Goal: Task Accomplishment & Management: Complete application form

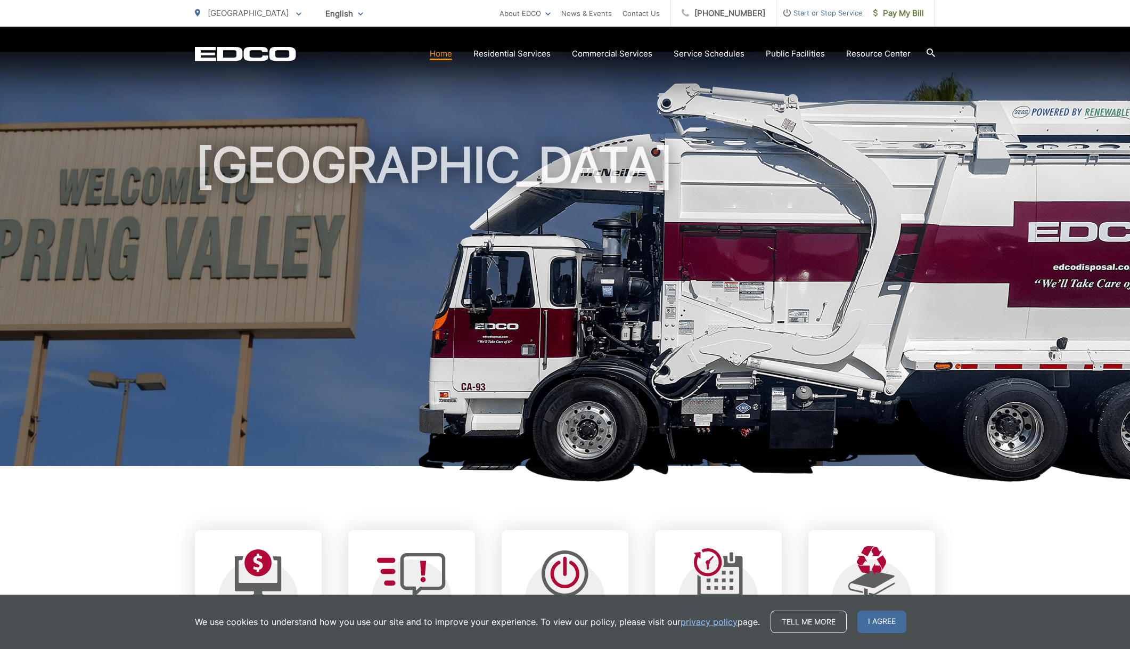
click at [453, 201] on h1 "[GEOGRAPHIC_DATA]" at bounding box center [565, 306] width 740 height 337
click at [826, 7] on span "Start or Stop Service" at bounding box center [819, 12] width 86 height 13
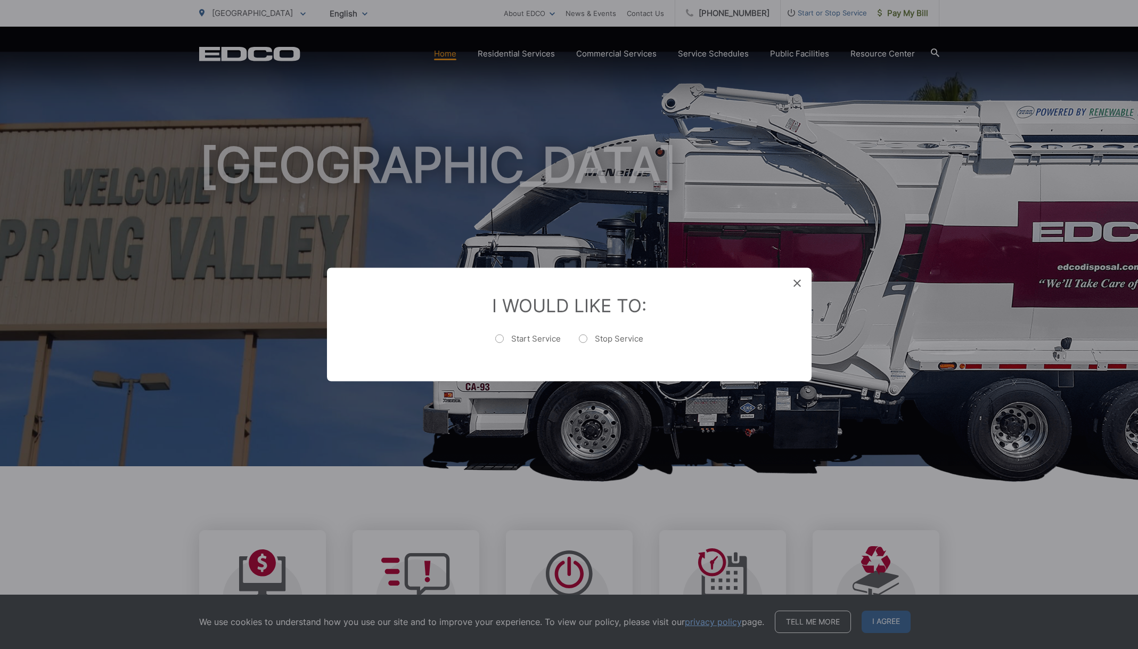
click at [502, 339] on label "Start Service" at bounding box center [527, 343] width 65 height 21
radio input "true"
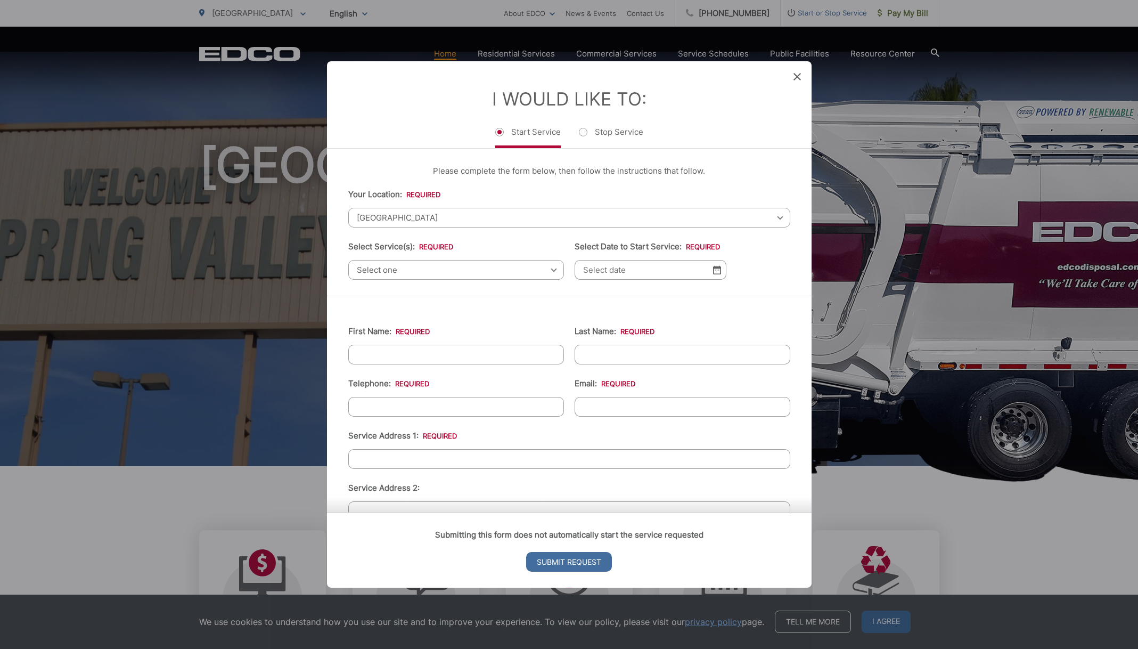
click at [549, 269] on div "Select one Select one Residential Curbside Pickup Commercial/Business Services …" at bounding box center [456, 270] width 216 height 20
click at [448, 214] on span "[GEOGRAPHIC_DATA]" at bounding box center [569, 218] width 442 height 20
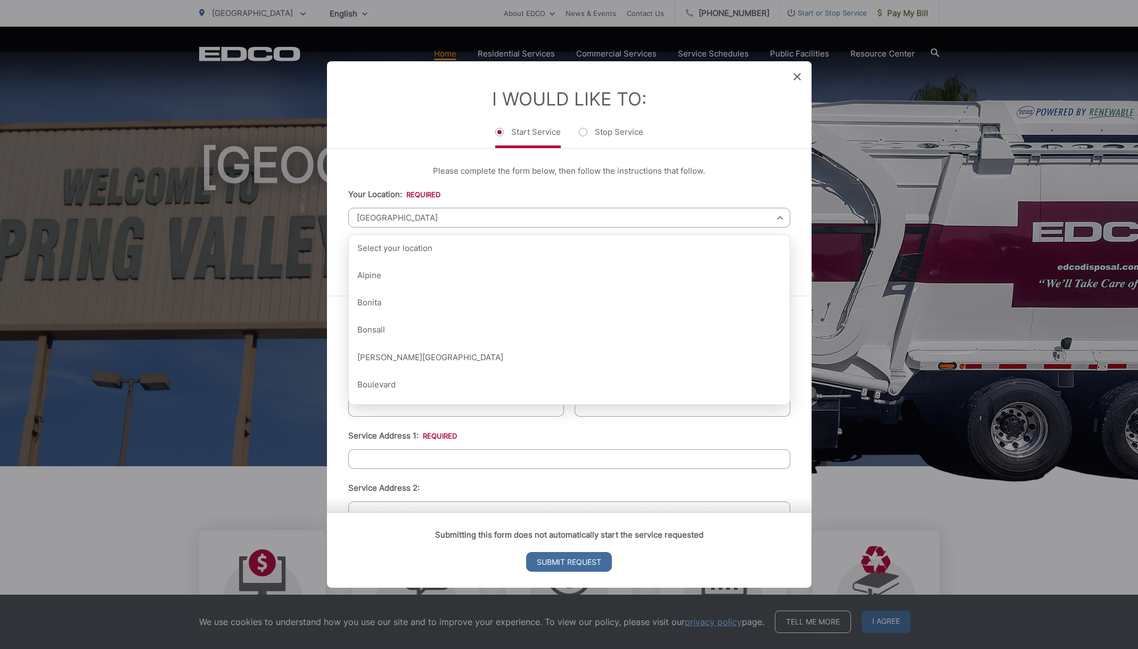
click at [405, 221] on span "[GEOGRAPHIC_DATA]" at bounding box center [569, 218] width 442 height 20
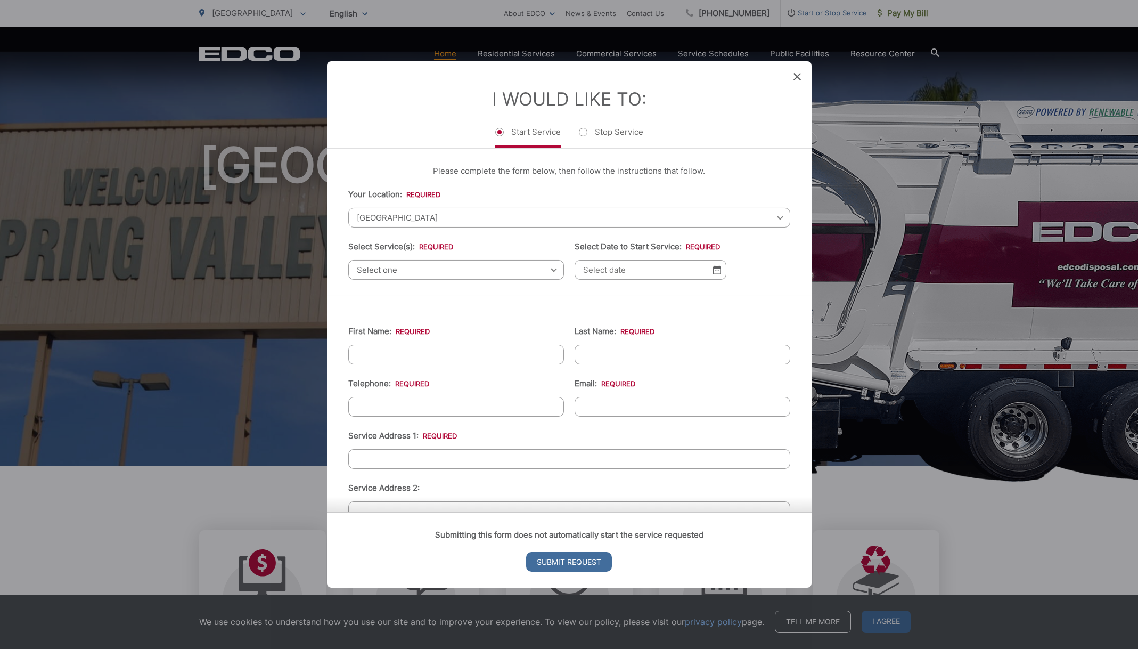
click at [546, 269] on span "Select one" at bounding box center [456, 270] width 216 height 20
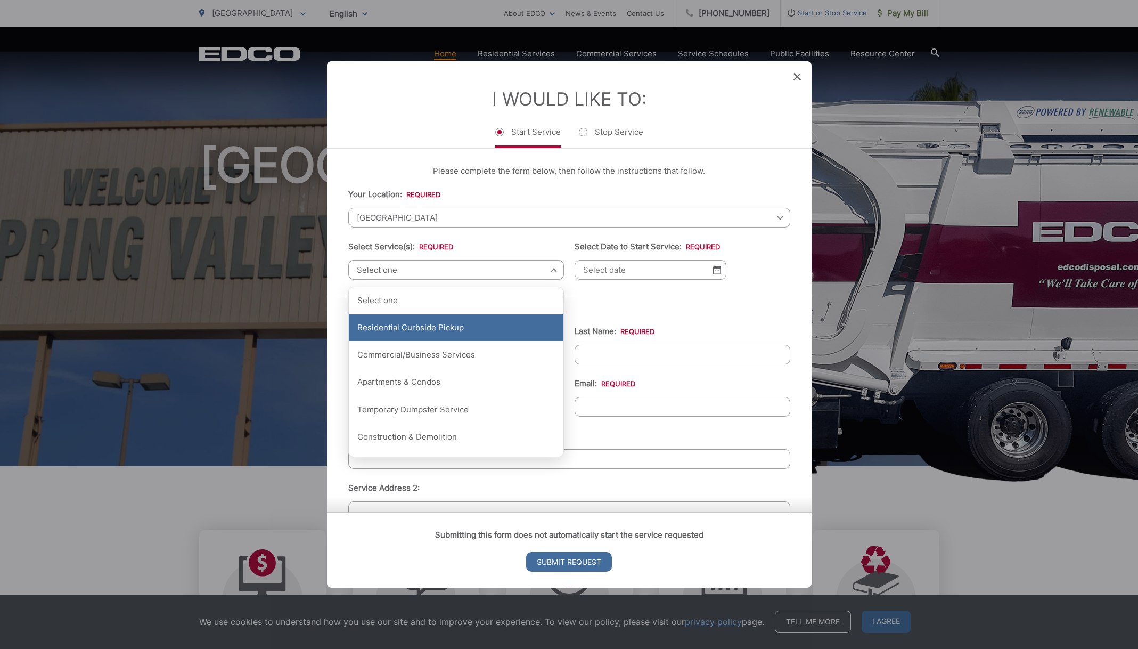
click at [457, 327] on div "Residential Curbside Pickup" at bounding box center [456, 327] width 215 height 27
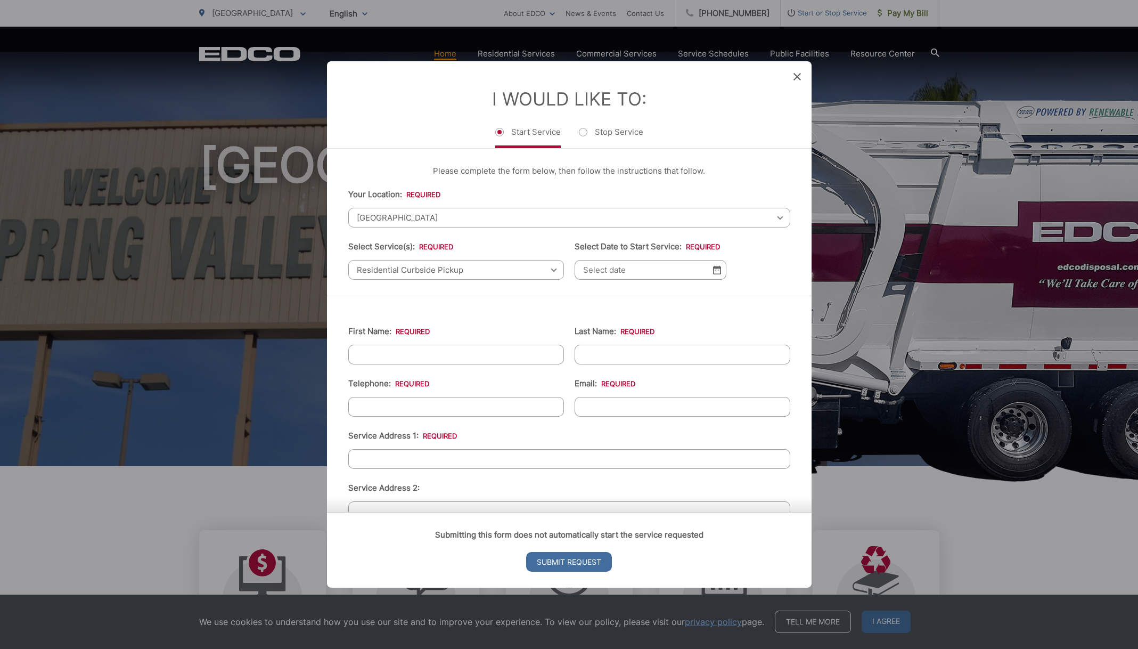
click at [453, 349] on input "First Name: *" at bounding box center [456, 354] width 216 height 20
type input "[PERSON_NAME]"
type input "[PHONE_NUMBER]"
click at [605, 403] on input "Email: *" at bounding box center [683, 407] width 216 height 20
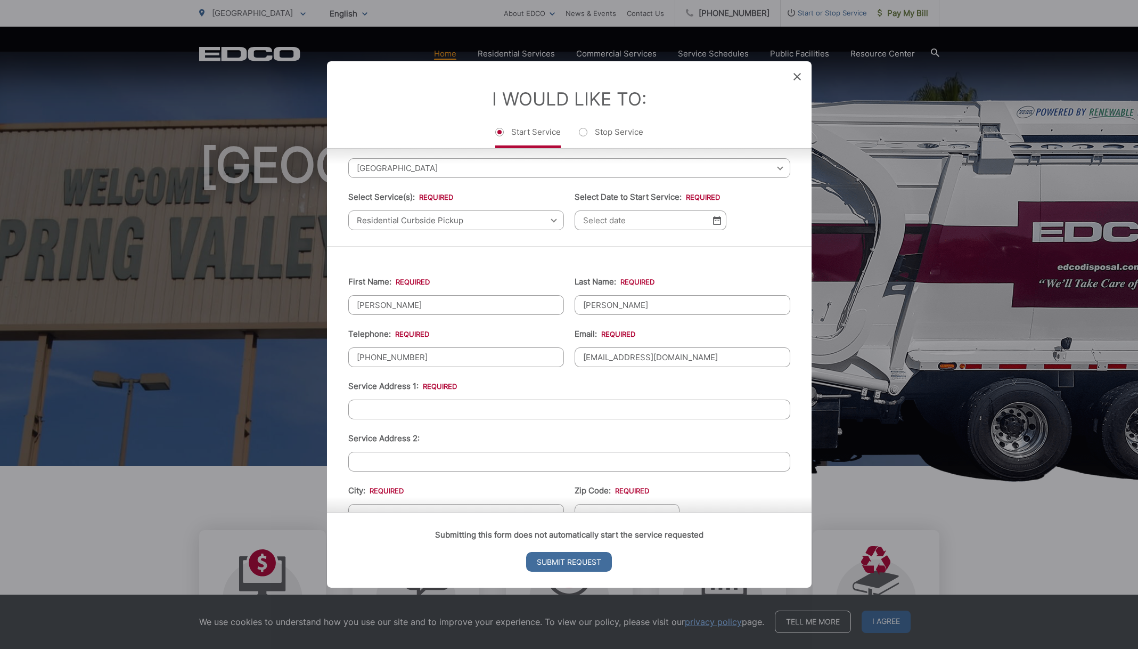
scroll to position [51, 0]
type input "[EMAIL_ADDRESS][DOMAIN_NAME]"
click at [386, 411] on input "Service Address 1: *" at bounding box center [569, 408] width 442 height 20
type input "[STREET_ADDRESS]"
drag, startPoint x: 874, startPoint y: 365, endPoint x: 879, endPoint y: 285, distance: 79.5
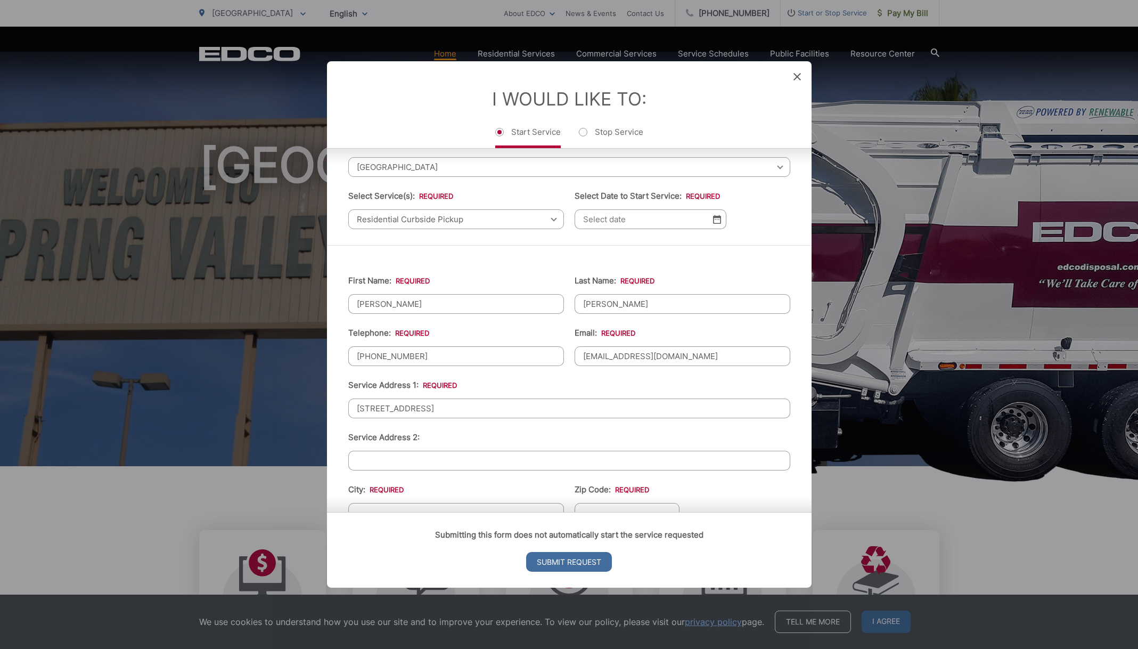
click at [879, 285] on div "Entry Status None In Progress Completed None None In Progress Completed I Would…" at bounding box center [569, 324] width 1138 height 649
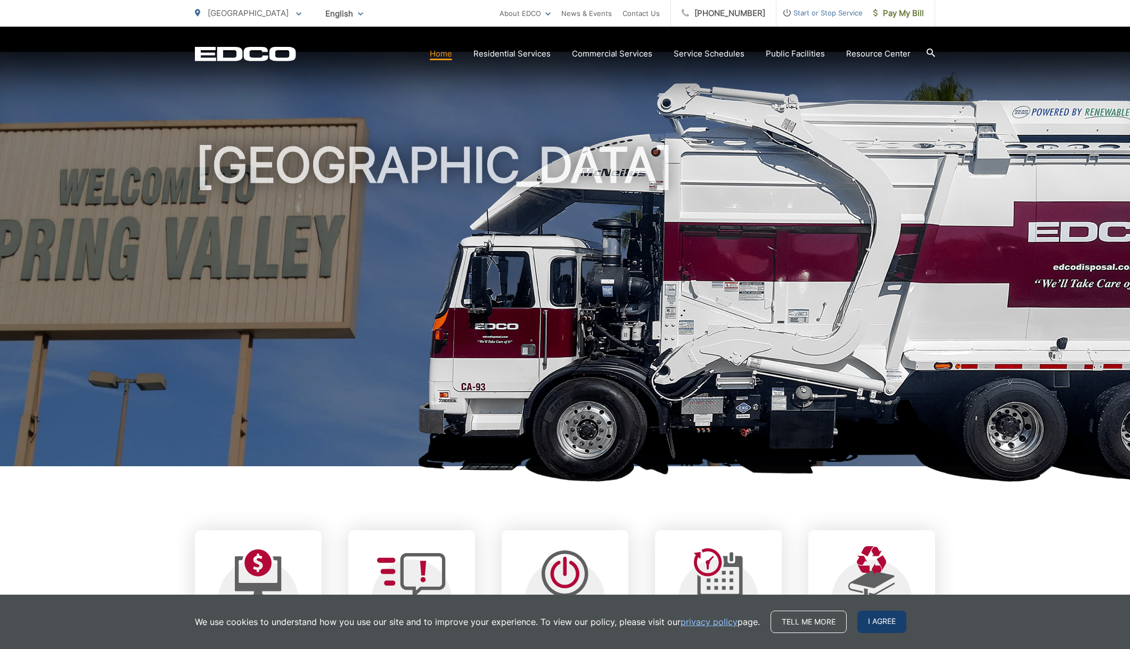
click at [876, 622] on span "I agree" at bounding box center [881, 621] width 49 height 22
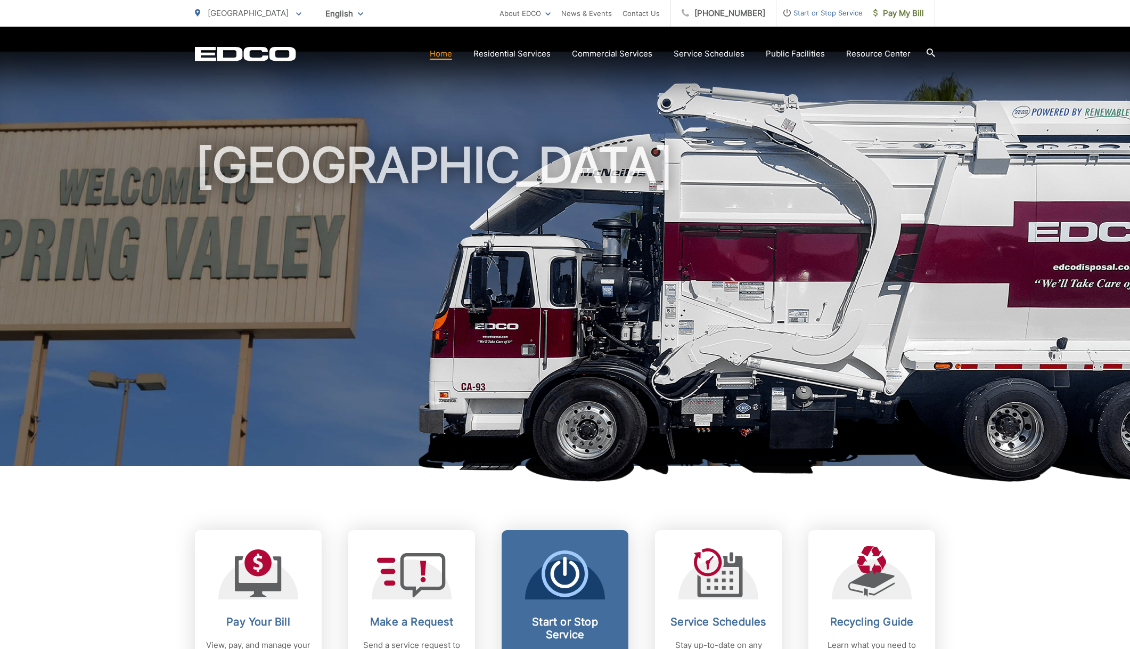
click at [569, 576] on icon at bounding box center [564, 573] width 47 height 47
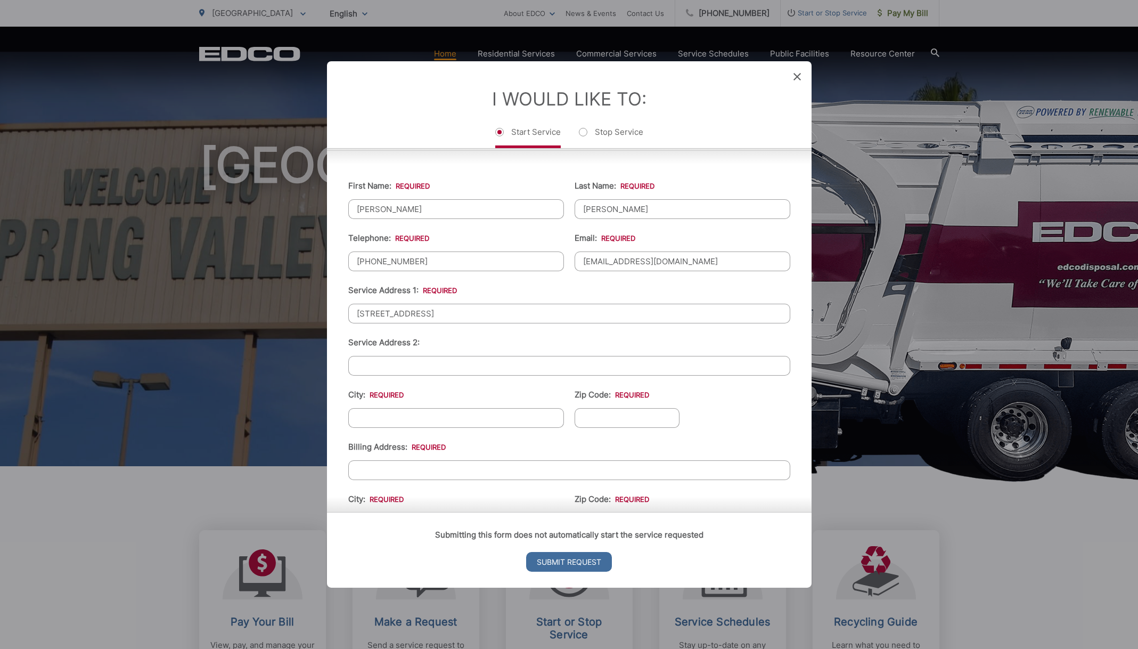
scroll to position [162, 0]
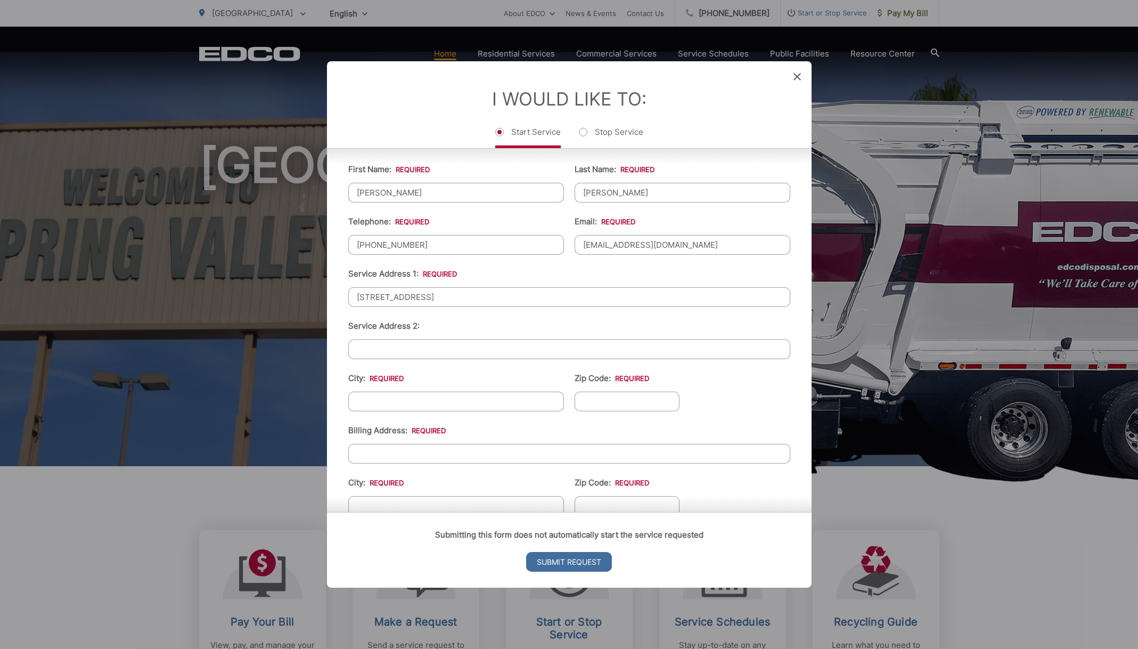
click at [361, 401] on input "City: *" at bounding box center [456, 401] width 216 height 20
type input "[GEOGRAPHIC_DATA]"
click at [593, 403] on input "Zip Code: *" at bounding box center [627, 401] width 105 height 20
type input "91977"
click at [368, 452] on input "Billing Address: *" at bounding box center [569, 454] width 442 height 20
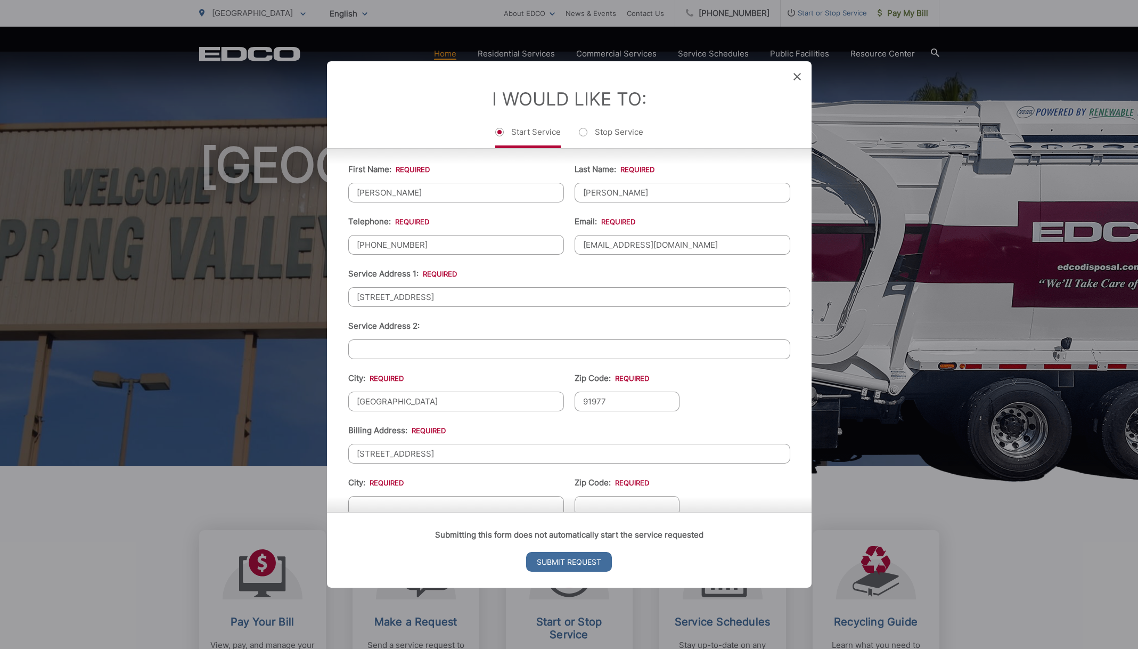
type input "[STREET_ADDRESS]"
click at [439, 512] on div "Submitting this form does not automatically start the service requested Submit …" at bounding box center [569, 550] width 485 height 76
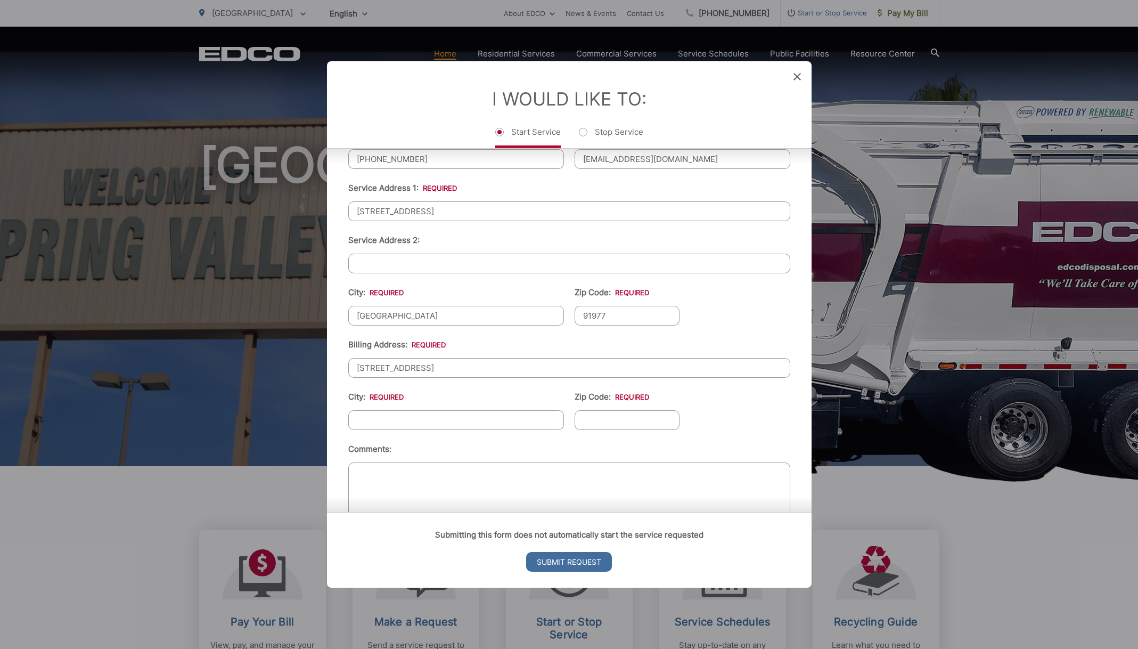
scroll to position [281, 0]
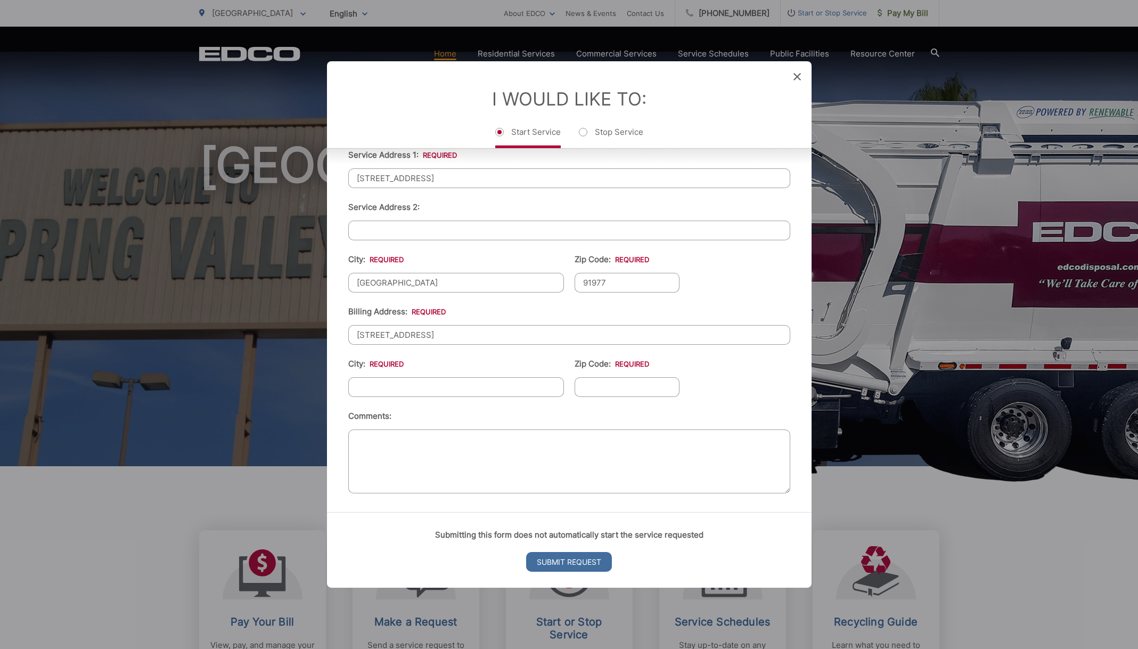
click at [388, 383] on input "City: *" at bounding box center [456, 387] width 216 height 20
type input "[GEOGRAPHIC_DATA]"
click at [599, 388] on input "Zip Code: *" at bounding box center [627, 387] width 105 height 20
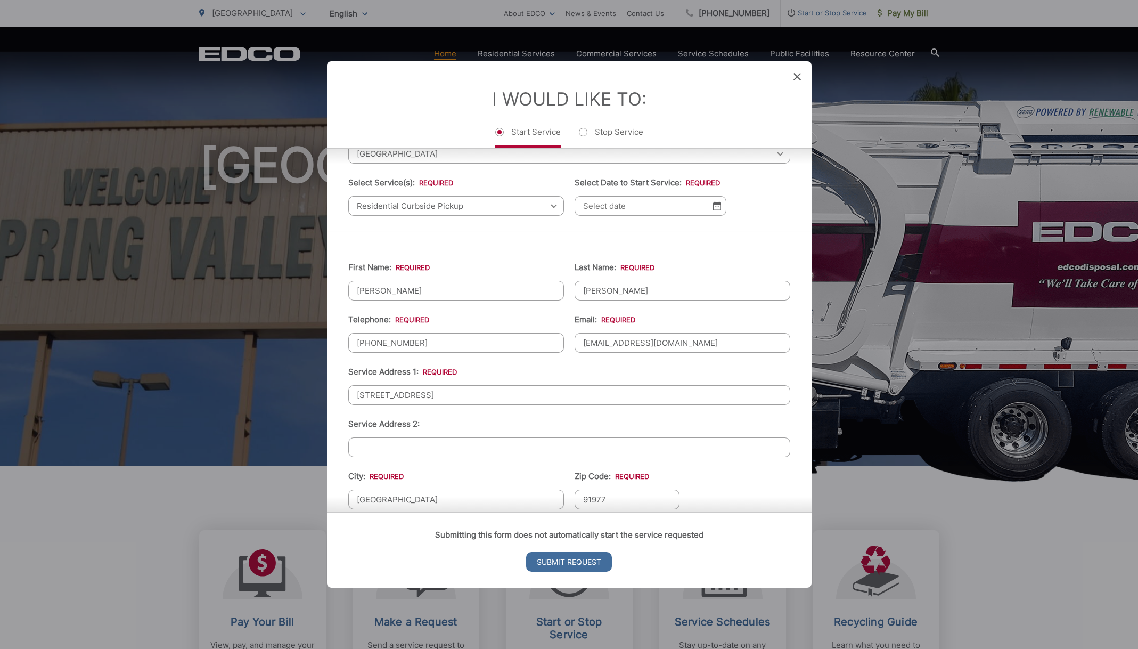
scroll to position [0, 0]
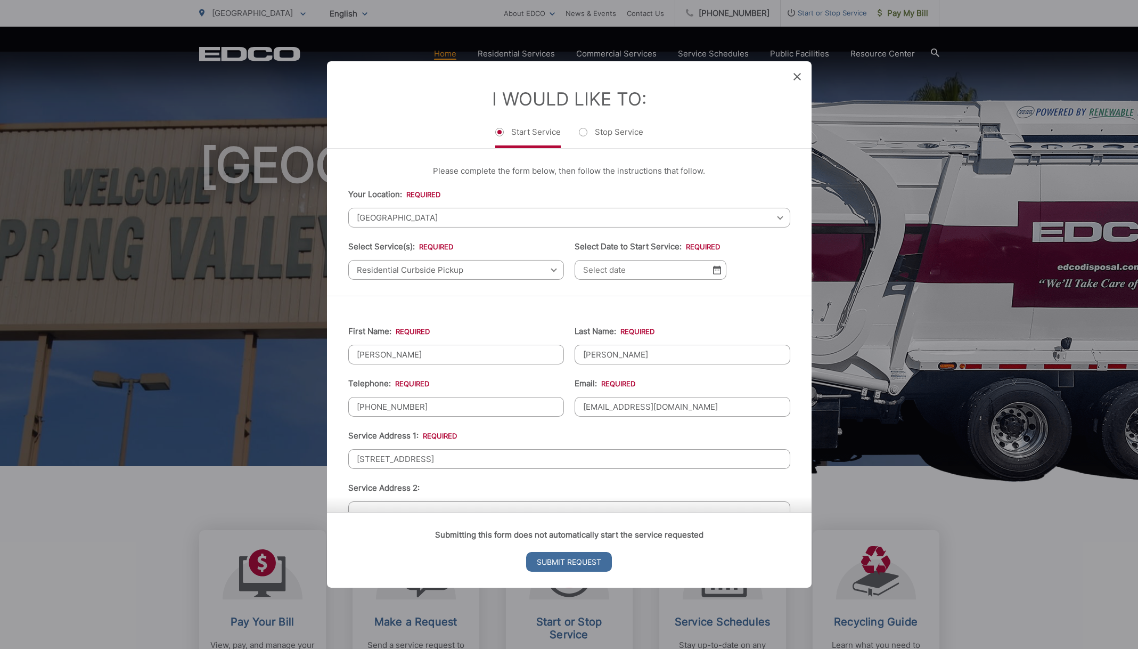
type input "91977"
click at [713, 269] on img at bounding box center [717, 269] width 8 height 9
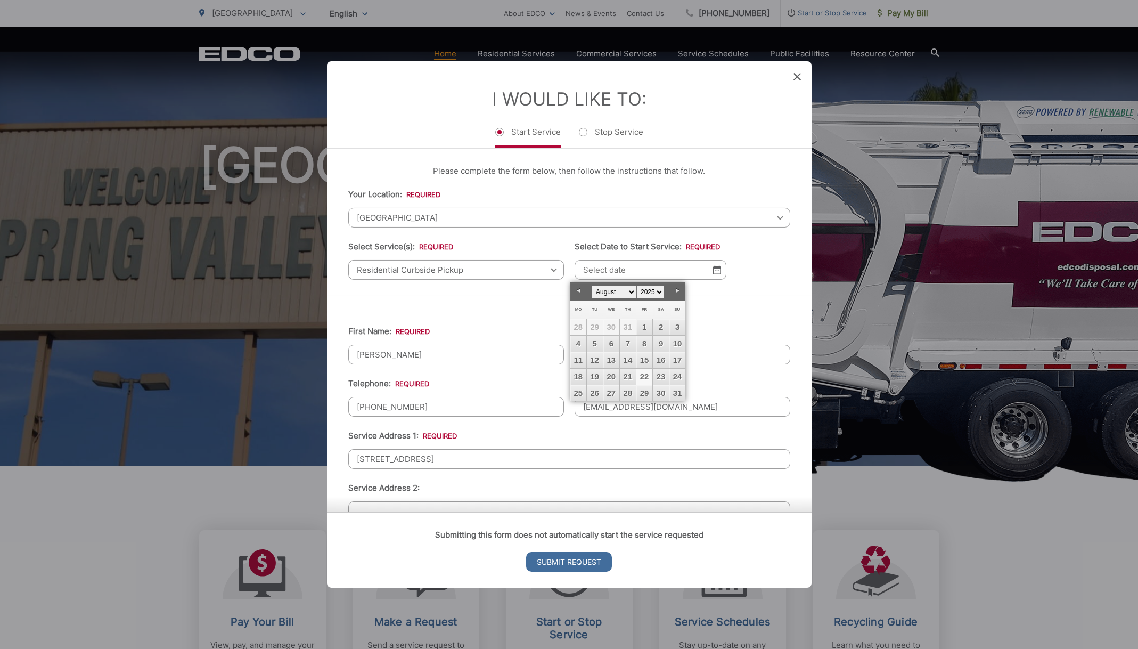
click at [645, 377] on link "22" at bounding box center [644, 376] width 16 height 16
type input "[DATE]"
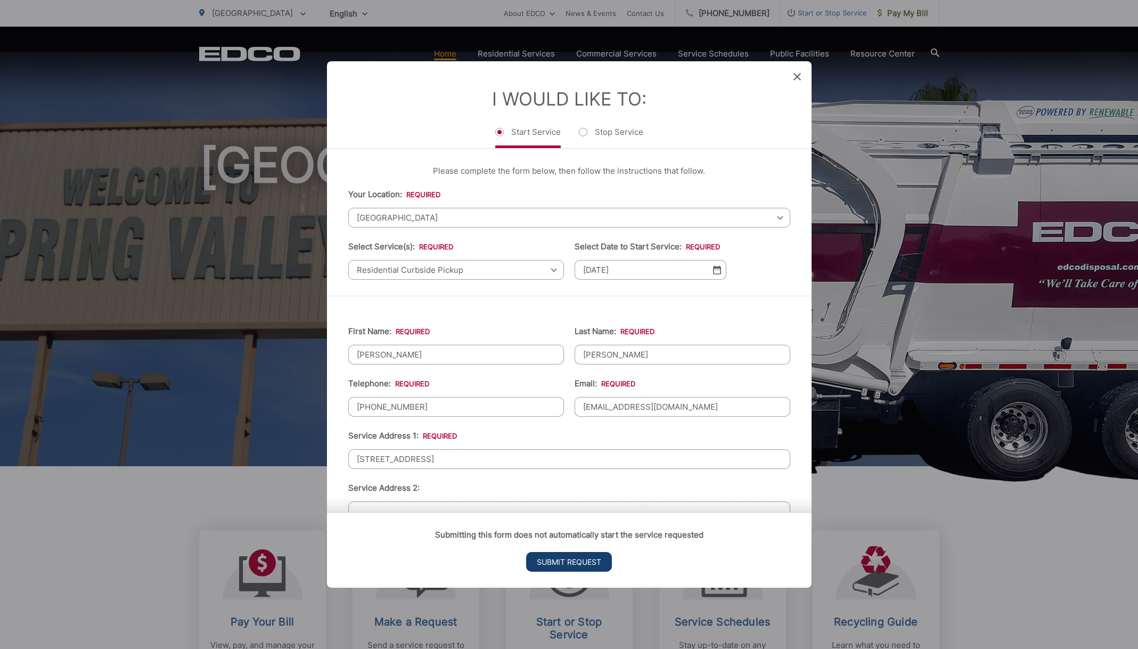
click at [573, 560] on input "Submit Request" at bounding box center [569, 562] width 86 height 20
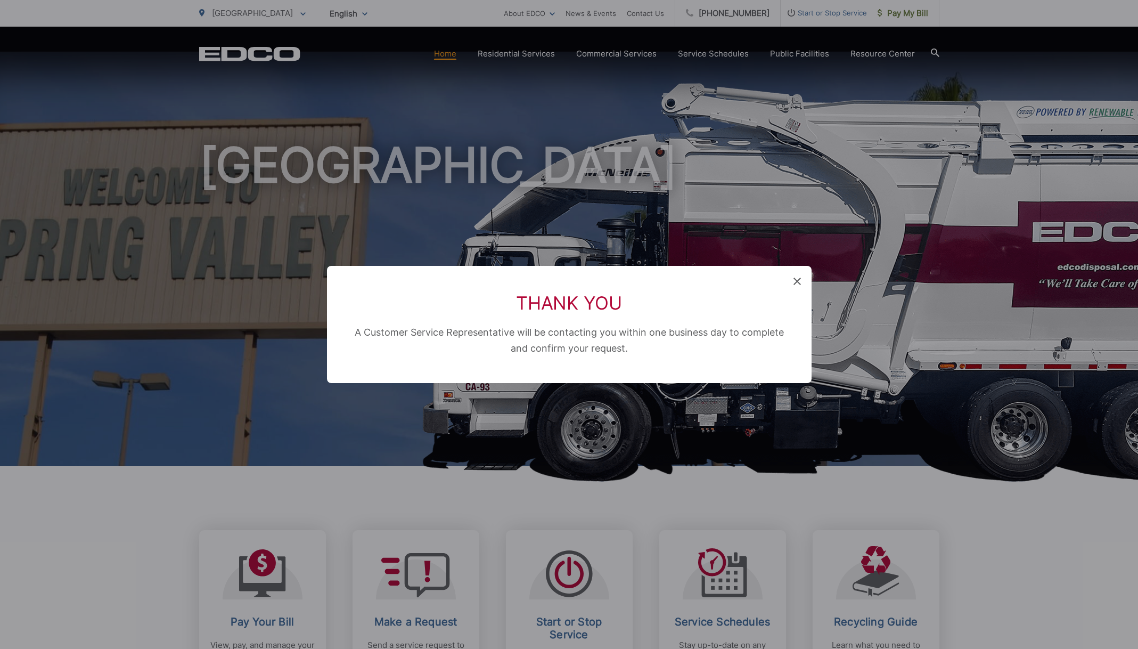
click at [799, 278] on icon at bounding box center [796, 280] width 7 height 7
